Goal: Information Seeking & Learning: Learn about a topic

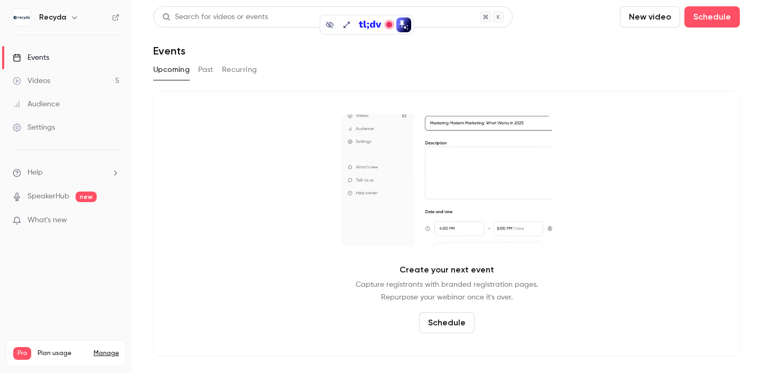
click at [114, 81] on link "Videos 5" at bounding box center [66, 80] width 132 height 23
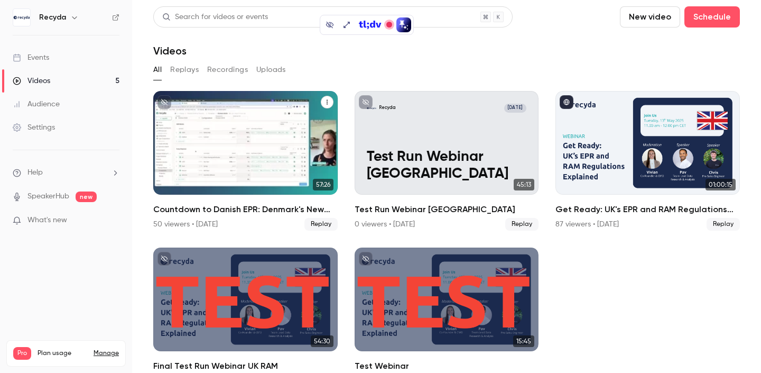
click at [224, 208] on h2 "Countdown to Danish EPR: Denmark's New EPR Regulations Explained" at bounding box center [245, 209] width 184 height 13
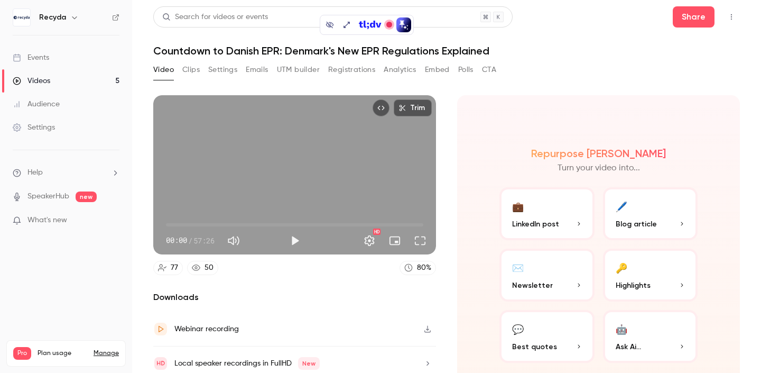
click at [359, 60] on div "Search for videos or events Share Countdown to Danish EPR: Denmark's New EPR Re…" at bounding box center [446, 186] width 587 height 360
click at [358, 69] on button "Registrations" at bounding box center [351, 69] width 47 height 17
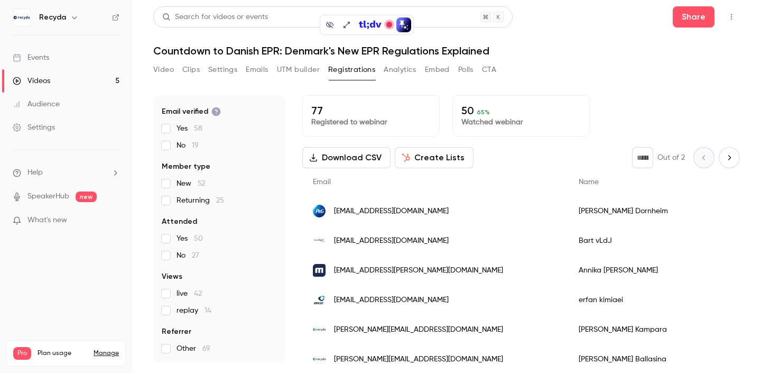
click at [353, 121] on p "Registered to webinar" at bounding box center [370, 122] width 119 height 11
click at [186, 291] on span "live 42" at bounding box center [189, 293] width 25 height 11
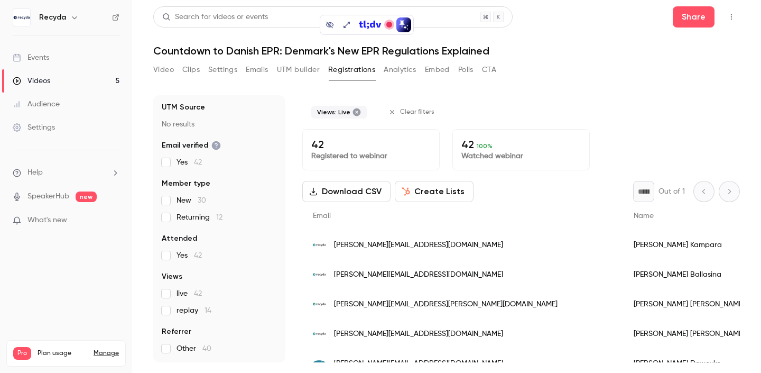
scroll to position [61, 0]
click at [186, 291] on span "live 42" at bounding box center [189, 293] width 25 height 11
click at [169, 328] on span "Referrer" at bounding box center [177, 331] width 30 height 11
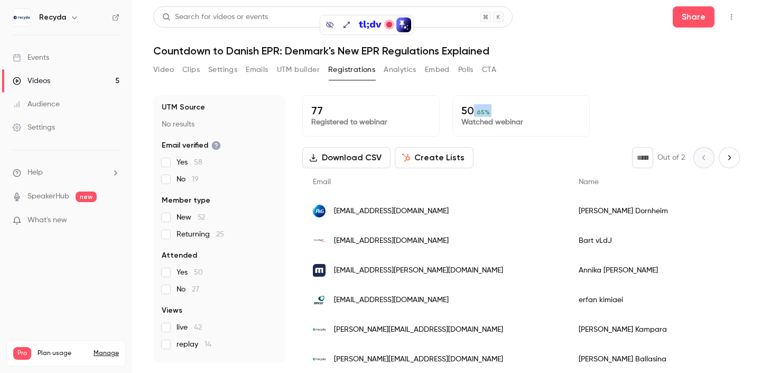
drag, startPoint x: 473, startPoint y: 112, endPoint x: 453, endPoint y: 116, distance: 21.0
click at [453, 117] on div "50 65 % Watched webinar" at bounding box center [520, 115] width 137 height 41
click at [549, 156] on div "Download CSV Create Lists * Out of 2" at bounding box center [521, 157] width 438 height 21
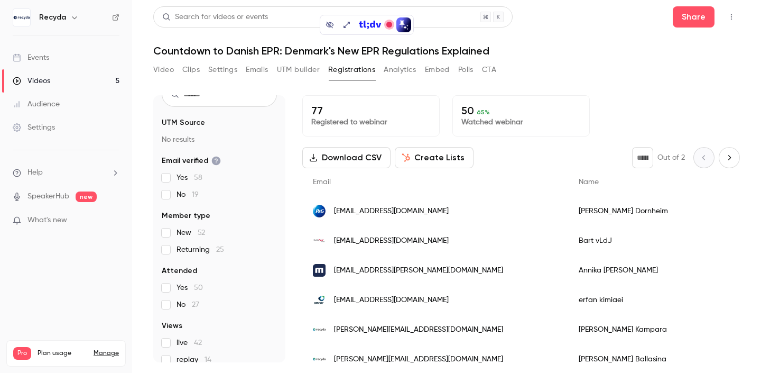
scroll to position [0, 0]
